Goal: Task Accomplishment & Management: Complete application form

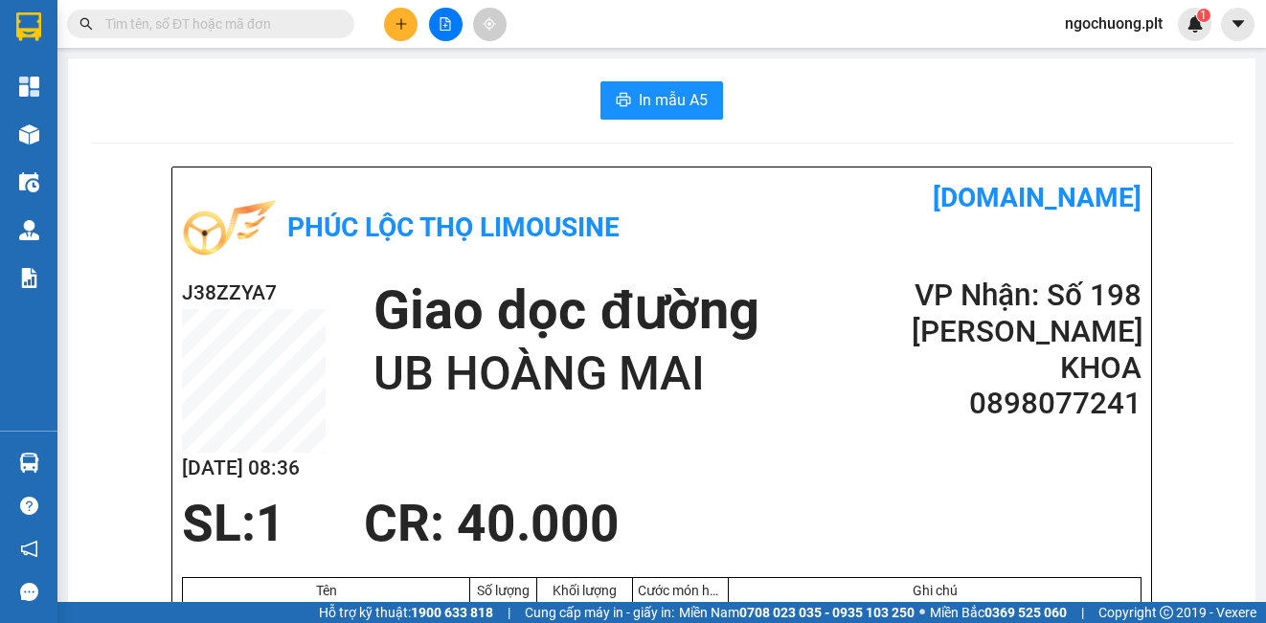
click at [401, 22] on icon "plus" at bounding box center [400, 23] width 1 height 11
click at [451, 75] on div "Tạo đơn hàng" at bounding box center [476, 71] width 83 height 21
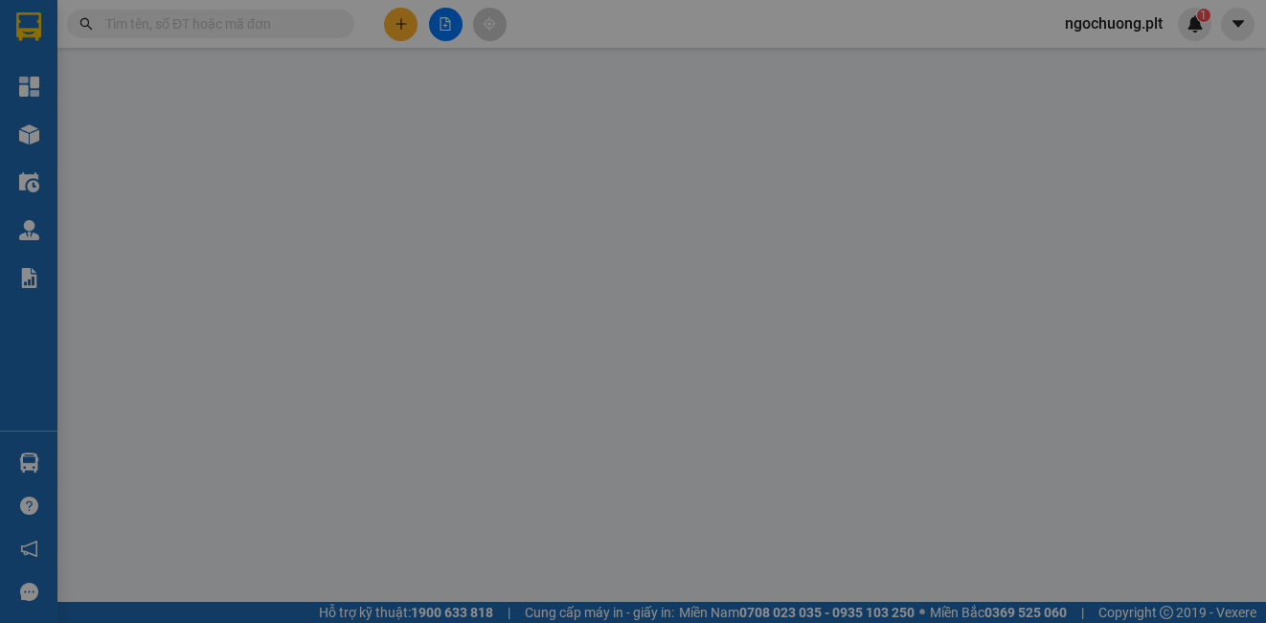
click at [479, 65] on div "TẠO ĐƠN HÀNG Yêu cầu xuất hóa đơn điện tử Transit Pickup Surcharge Ids Transit …" at bounding box center [633, 341] width 1158 height 662
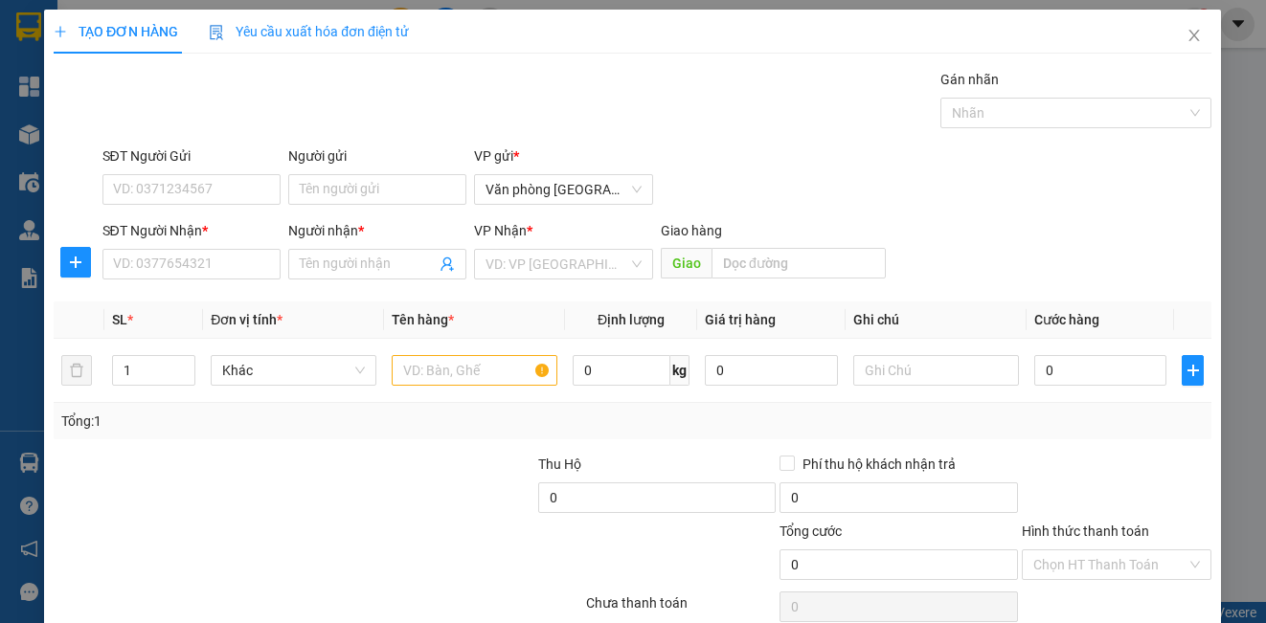
drag, startPoint x: 462, startPoint y: 77, endPoint x: 162, endPoint y: 187, distance: 319.4
click at [462, 76] on div "Gán nhãn Nhãn" at bounding box center [658, 102] width 1118 height 67
click at [162, 187] on div "TẠO ĐƠN HÀNG Yêu cầu xuất hóa đơn điện tử Transit Pickup Surcharge Ids Transit …" at bounding box center [633, 311] width 1266 height 623
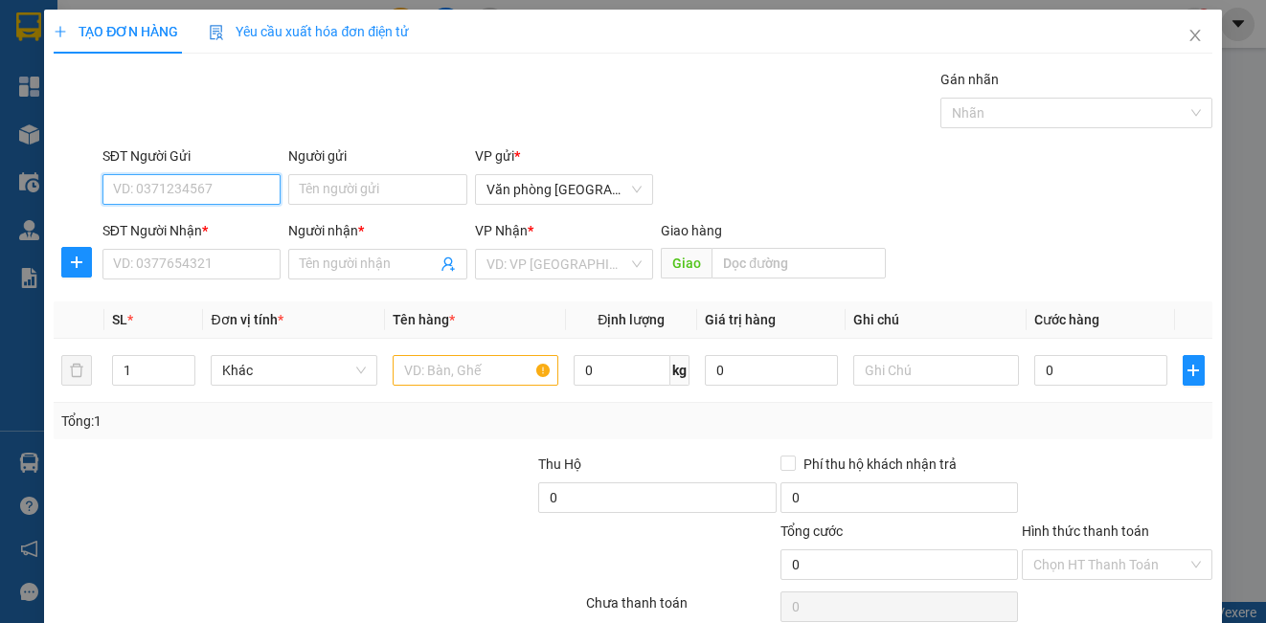
click at [163, 188] on input "SĐT Người Gửi" at bounding box center [191, 189] width 178 height 31
click at [170, 229] on div "0345215444 - [PERSON_NAME]" at bounding box center [207, 227] width 189 height 21
type input "0345215444"
type input "Chú Cẩm"
type input "0389099886"
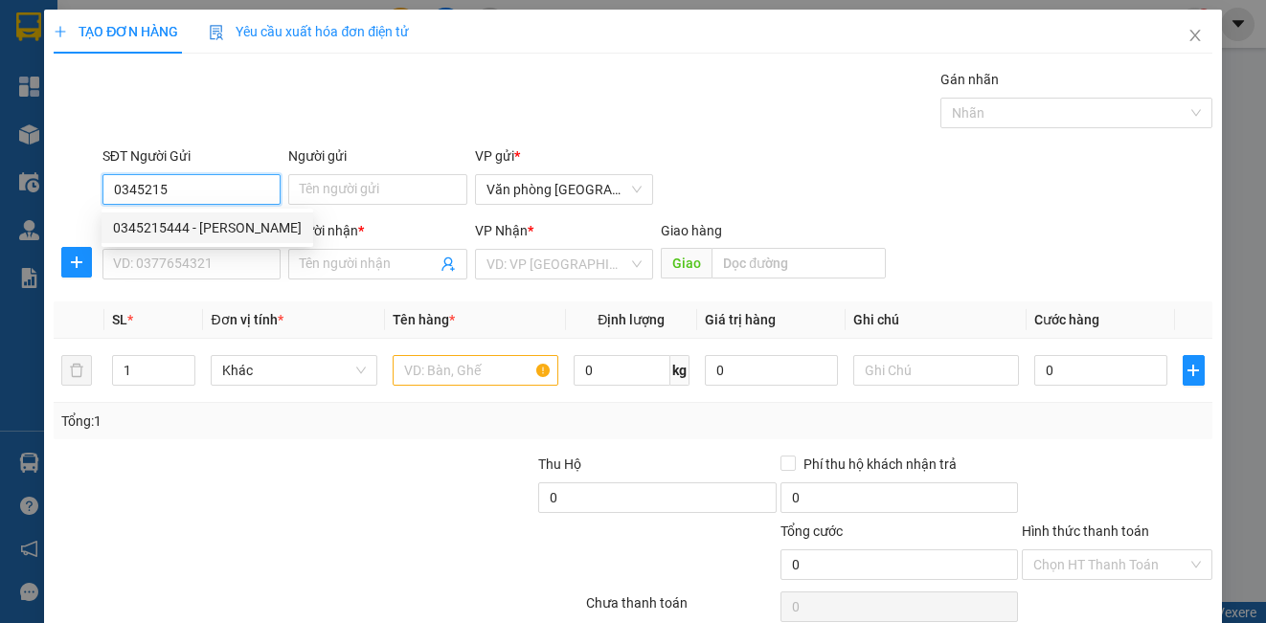
type input "HÙNG"
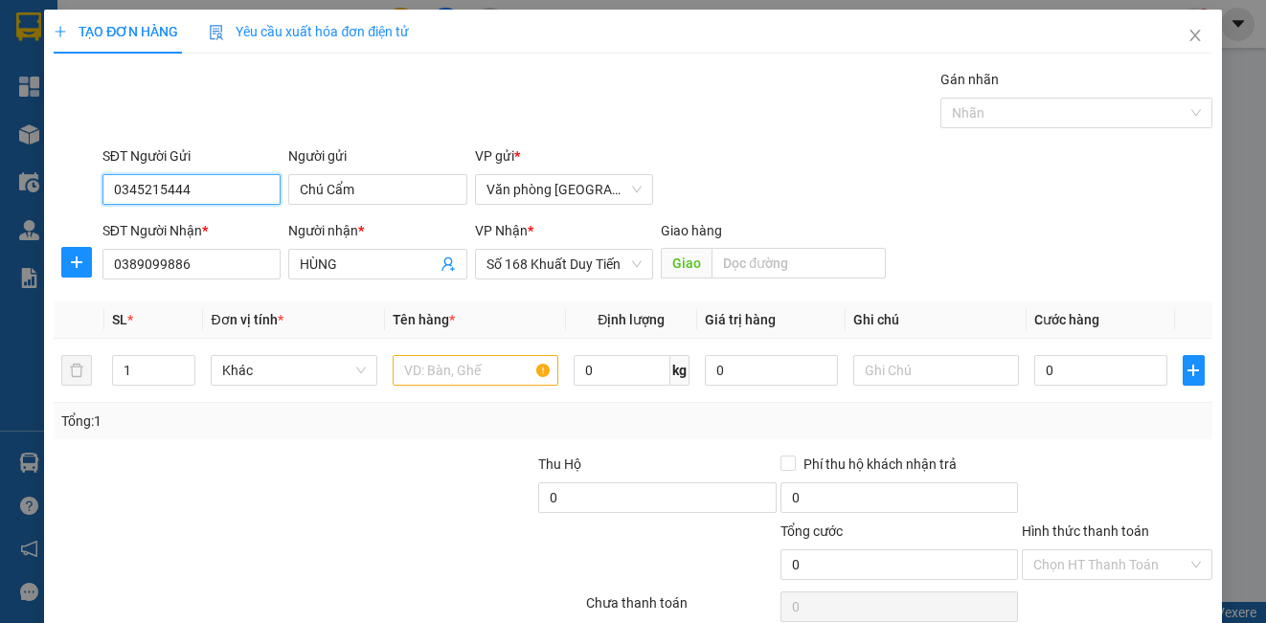
type input "40.000"
type input "0345215444"
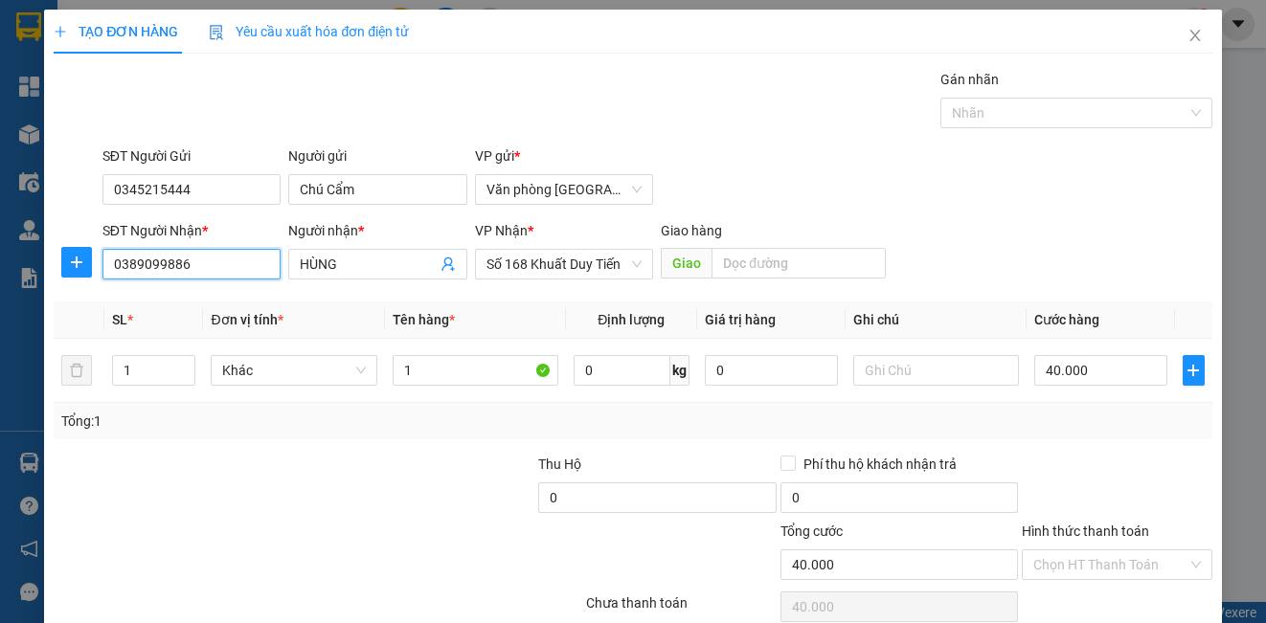
click at [192, 263] on input "0389099886" at bounding box center [191, 264] width 178 height 31
click at [212, 302] on div "0389099886 - HÙNG" at bounding box center [189, 302] width 153 height 21
drag, startPoint x: 1193, startPoint y: 562, endPoint x: 1182, endPoint y: 567, distance: 12.5
click at [1193, 563] on div "Chọn HT Thanh Toán" at bounding box center [1117, 565] width 190 height 31
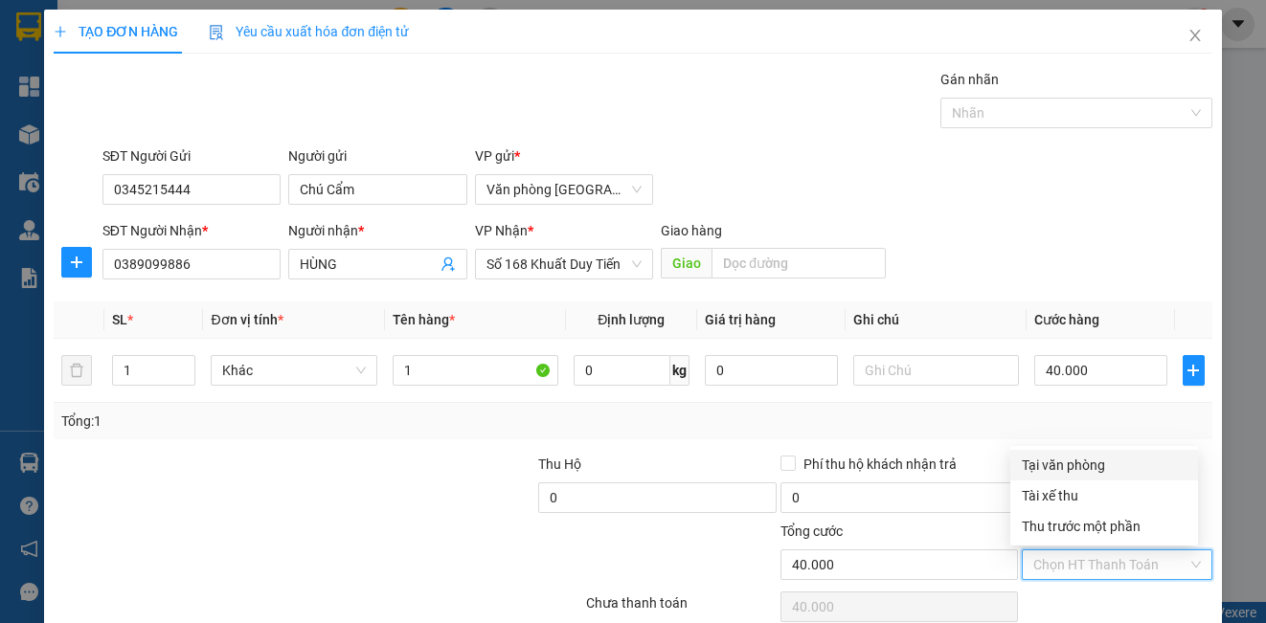
click at [1063, 467] on div "Tại văn phòng" at bounding box center [1104, 465] width 165 height 21
type input "0"
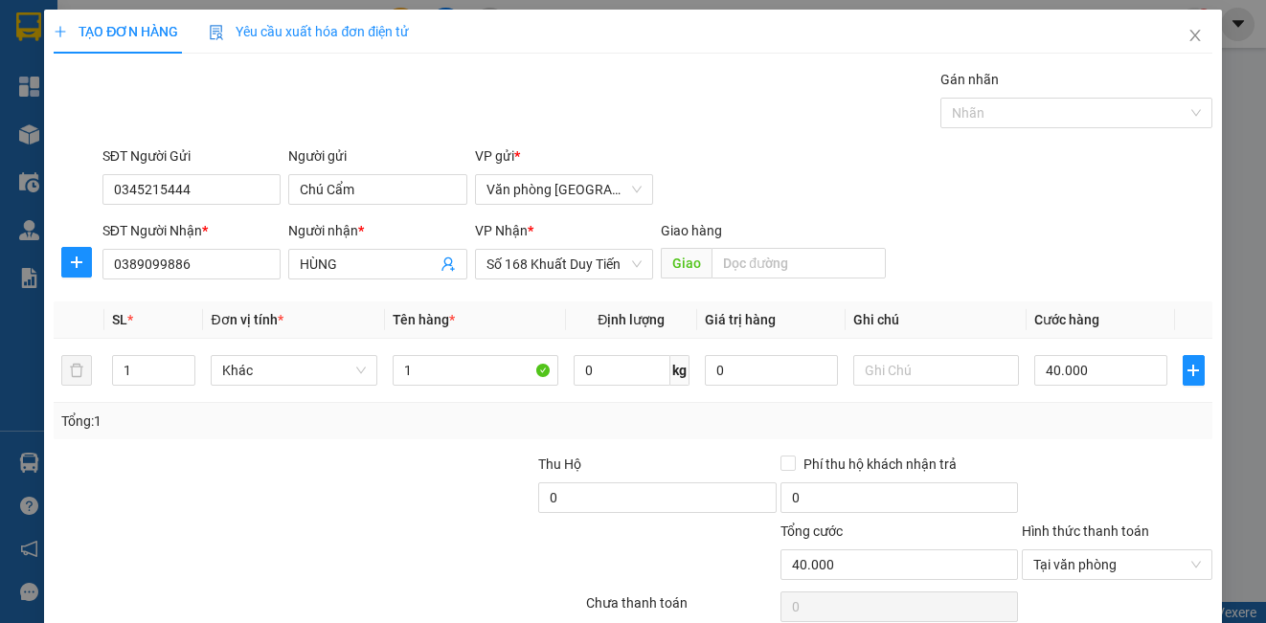
scroll to position [85, 0]
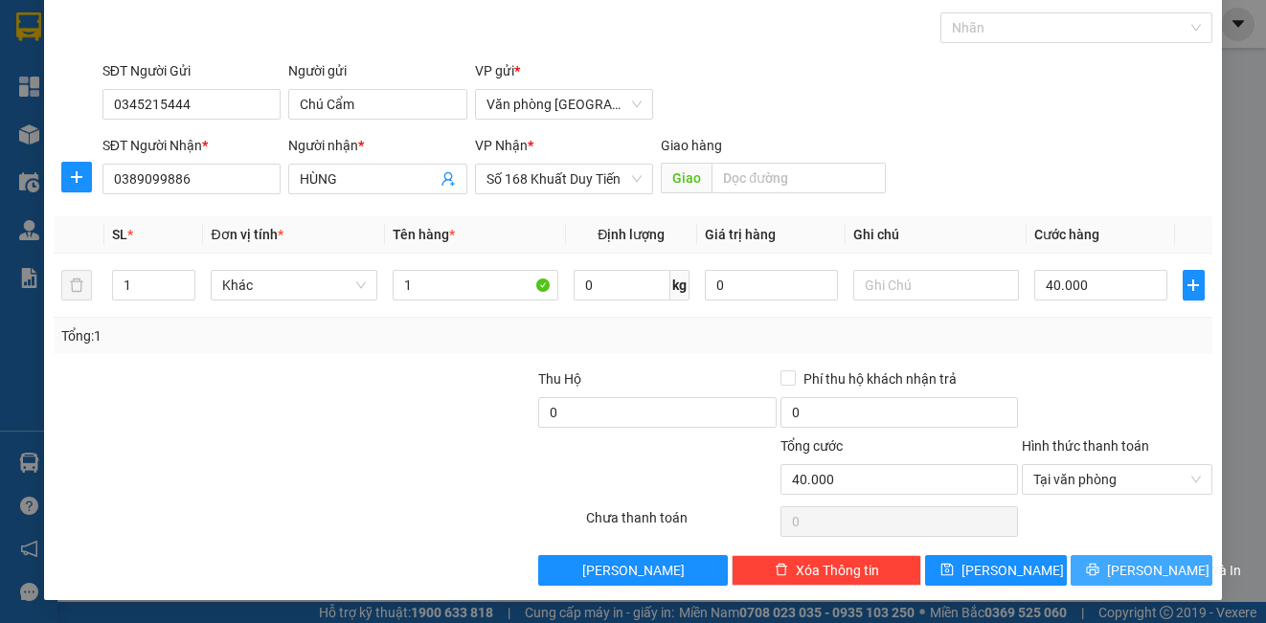
drag, startPoint x: 1162, startPoint y: 570, endPoint x: 1233, endPoint y: 610, distance: 81.5
click at [1162, 568] on span "[PERSON_NAME] và In" at bounding box center [1174, 570] width 134 height 21
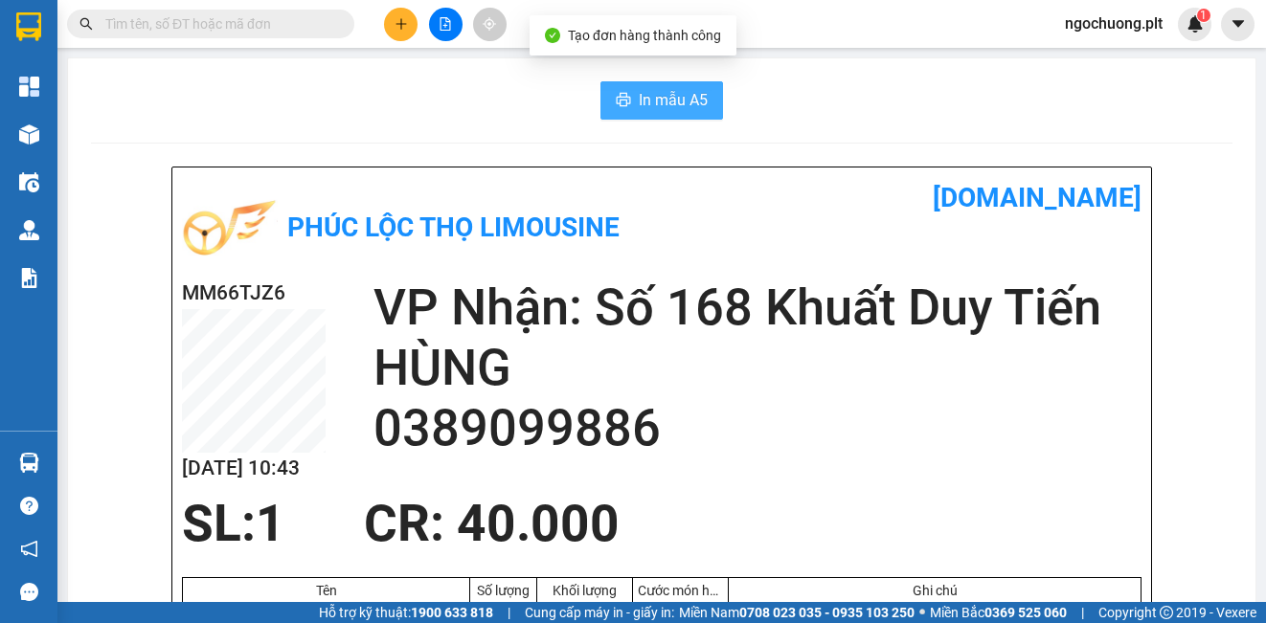
click at [653, 101] on span "In mẫu A5" at bounding box center [673, 100] width 69 height 24
